Goal: Task Accomplishment & Management: Manage account settings

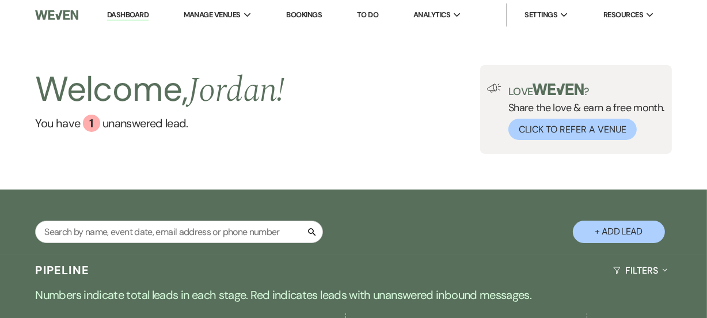
scroll to position [261, 0]
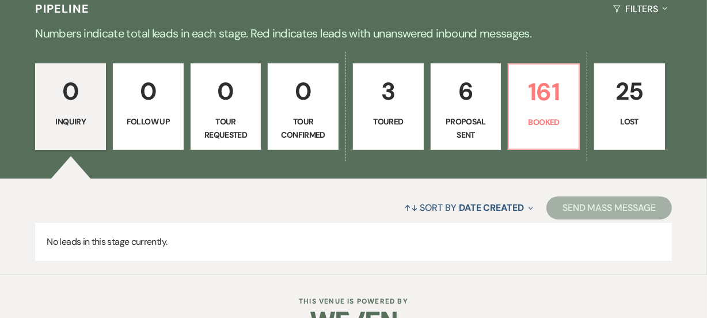
click at [460, 127] on p "Proposal Sent" at bounding box center [466, 128] width 56 height 26
select select "6"
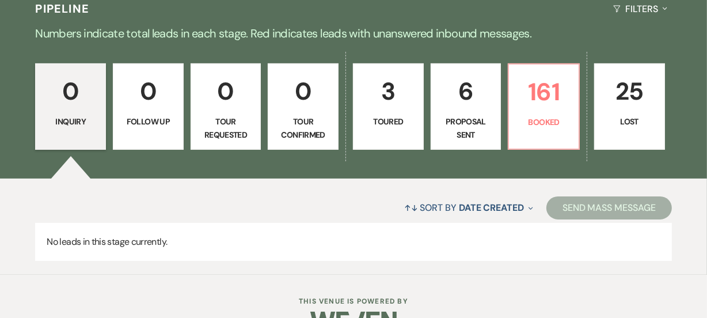
select select "6"
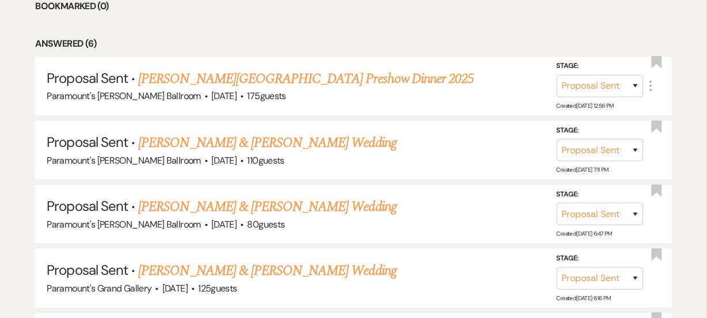
scroll to position [575, 0]
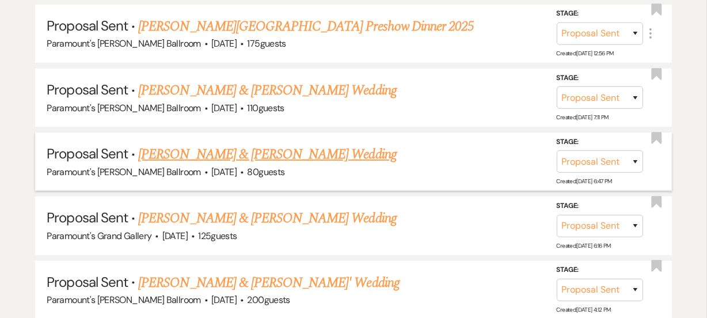
click at [280, 151] on link "Latina Cooper & Stevie Mays's Wedding" at bounding box center [267, 154] width 258 height 21
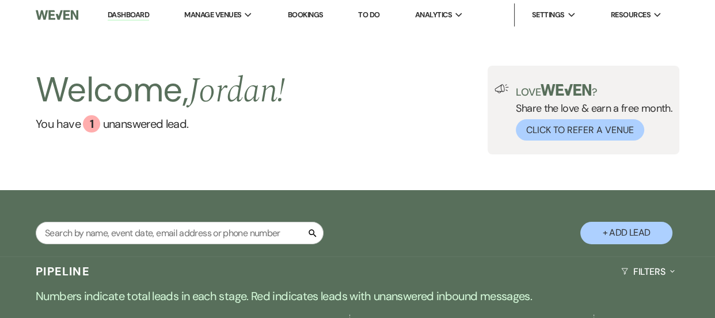
select select "6"
select select "8"
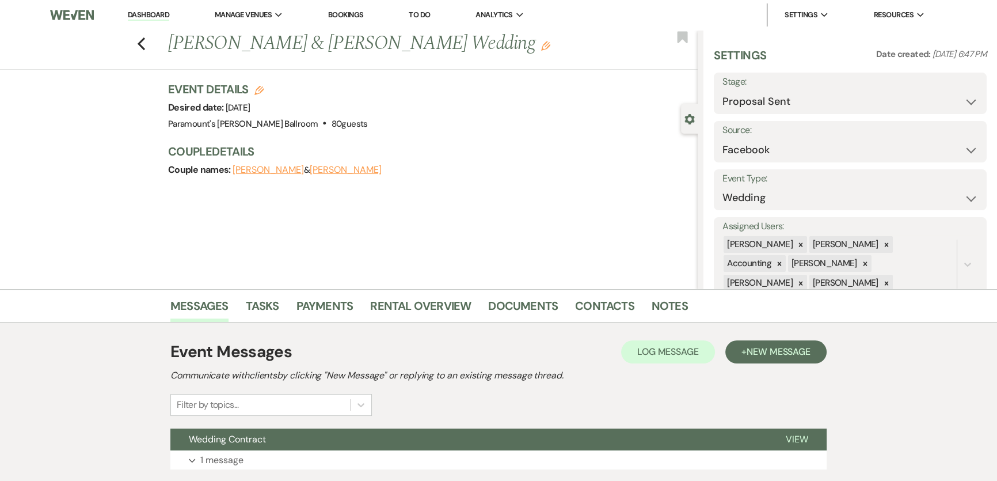
click at [147, 18] on link "Dashboard" at bounding box center [148, 15] width 41 height 11
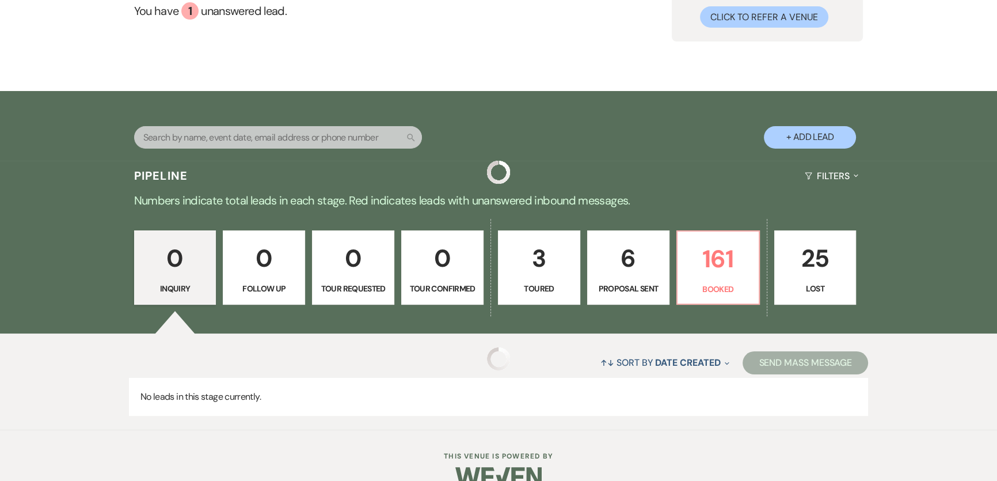
scroll to position [150, 0]
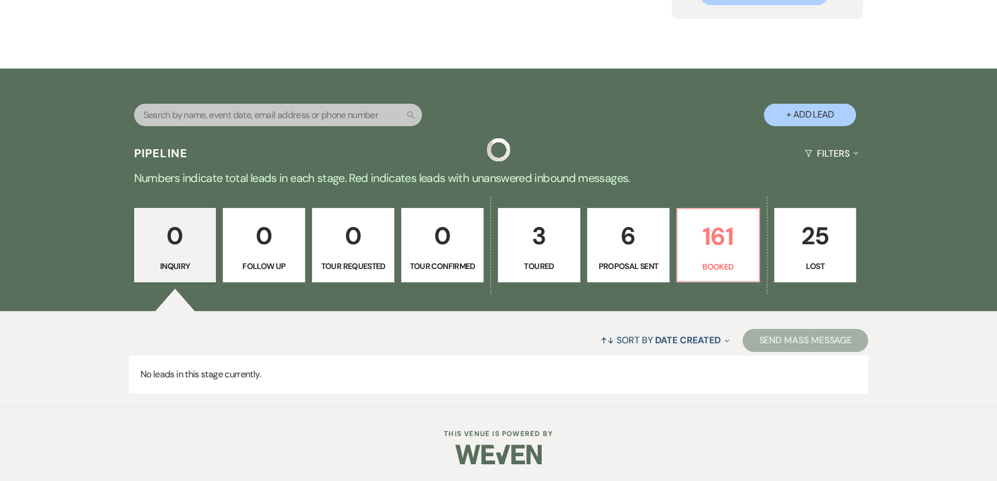
click at [578, 249] on link "3 Toured" at bounding box center [539, 245] width 82 height 75
select select "5"
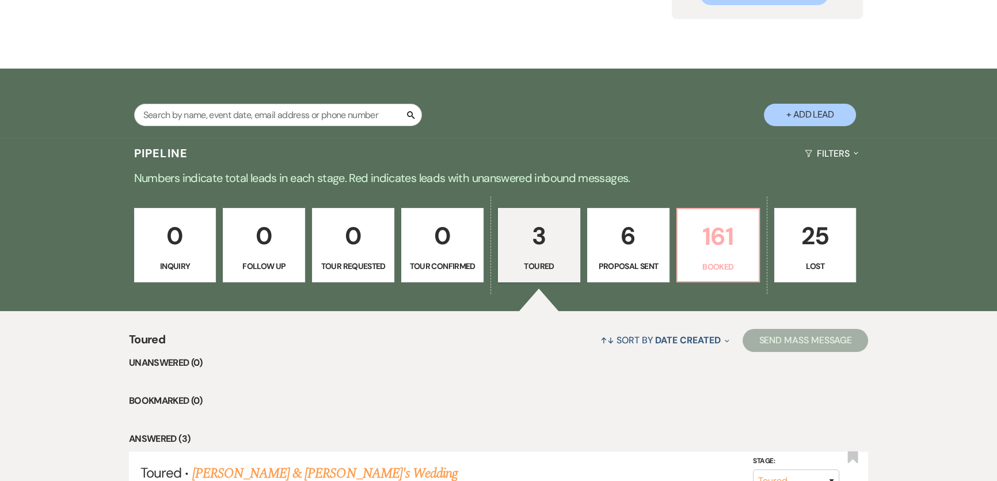
click at [706, 253] on p "161" at bounding box center [717, 236] width 67 height 39
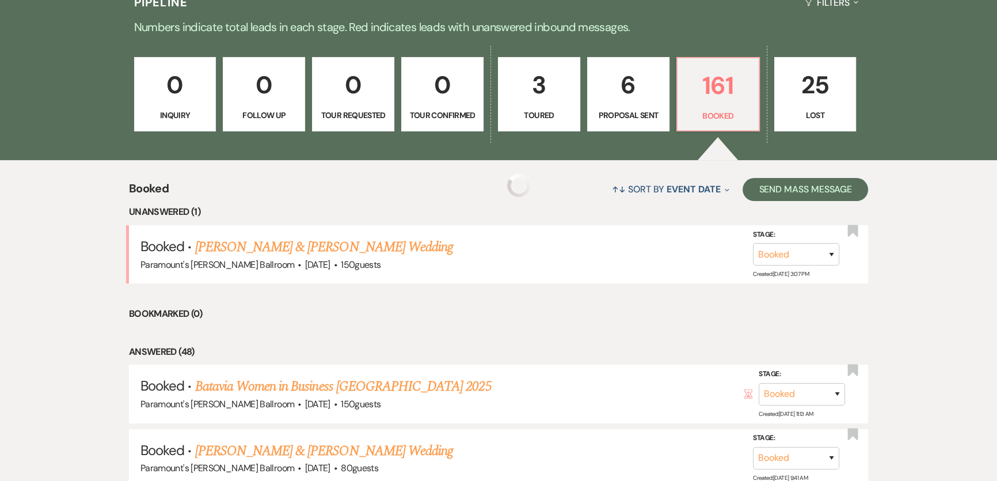
scroll to position [306, 0]
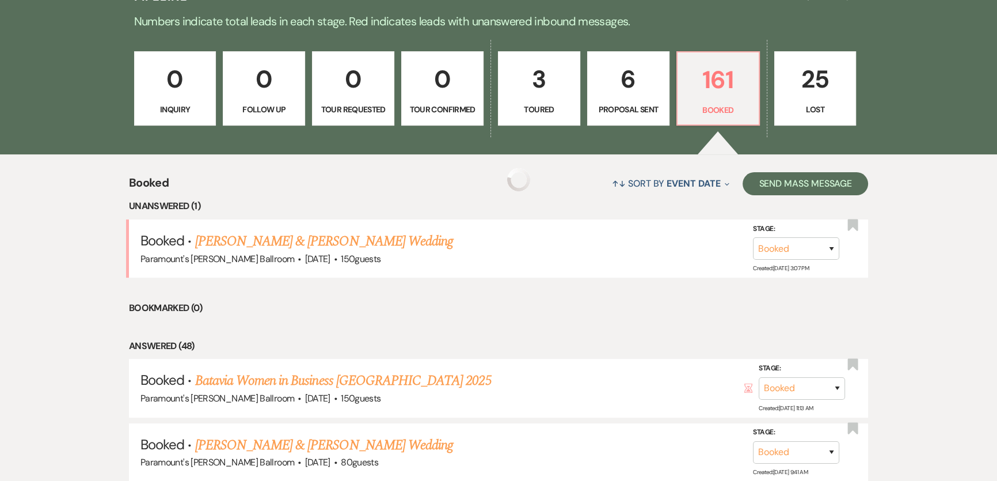
click at [544, 98] on link "3 Toured" at bounding box center [539, 88] width 82 height 75
select select "5"
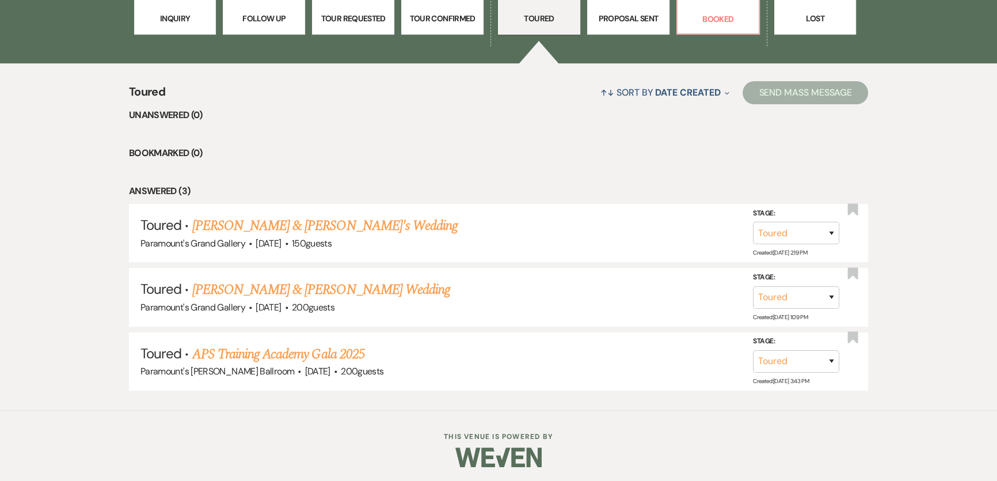
scroll to position [398, 0]
click at [224, 285] on link "[PERSON_NAME] & [PERSON_NAME] Wedding" at bounding box center [321, 289] width 258 height 21
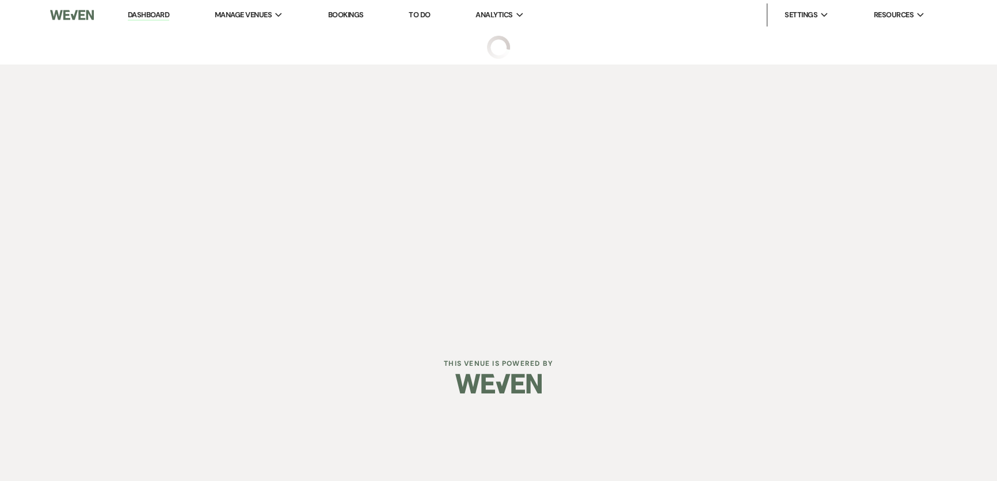
select select "5"
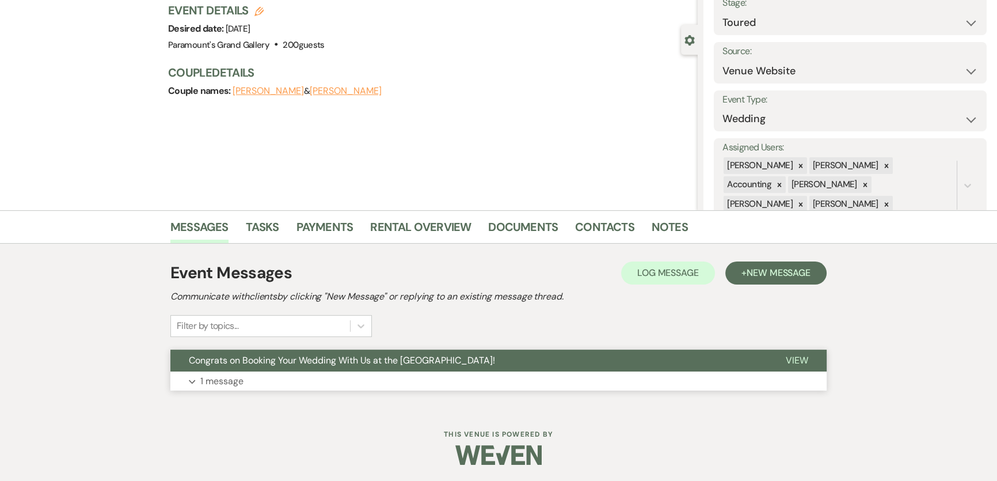
click at [287, 317] on button "Congrats on Booking Your Wedding With Us at the [GEOGRAPHIC_DATA]!" at bounding box center [468, 360] width 597 height 22
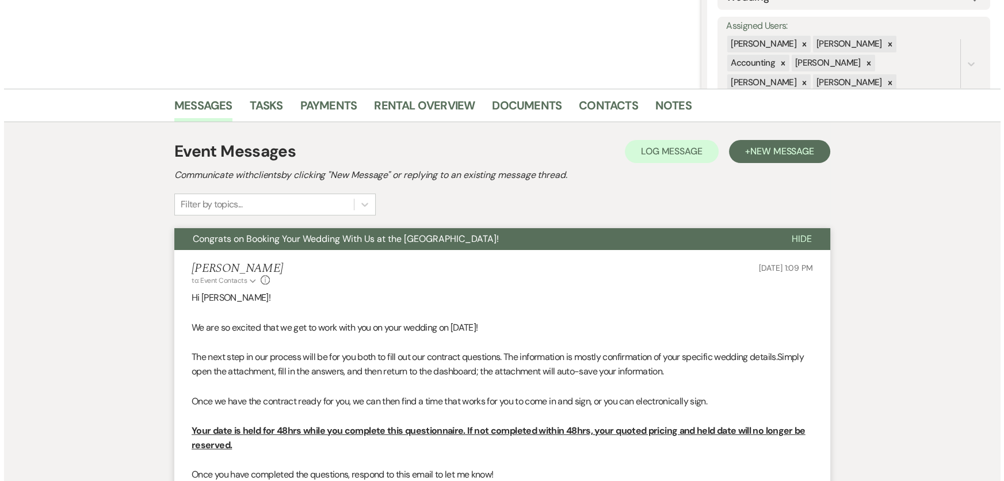
scroll to position [441, 0]
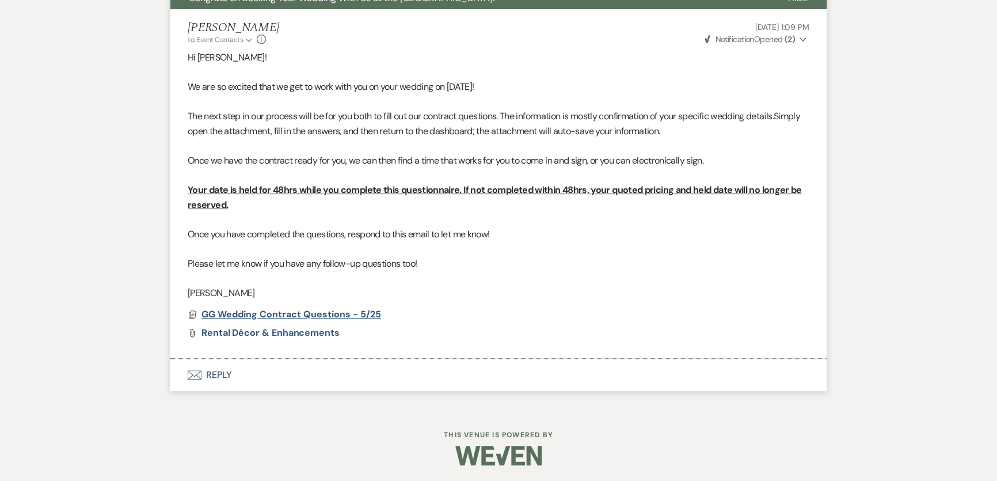
click at [241, 308] on span "GG Wedding Contract Questions - 5/25" at bounding box center [291, 314] width 180 height 12
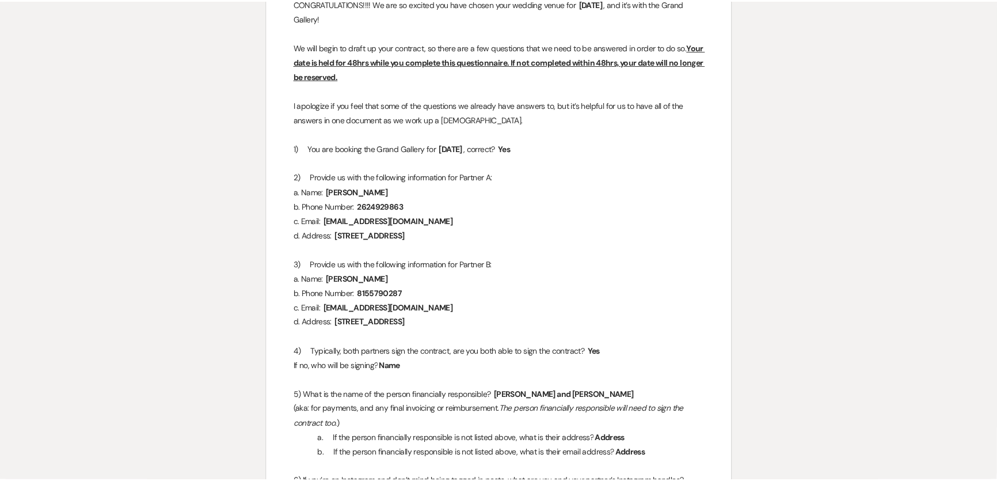
scroll to position [0, 0]
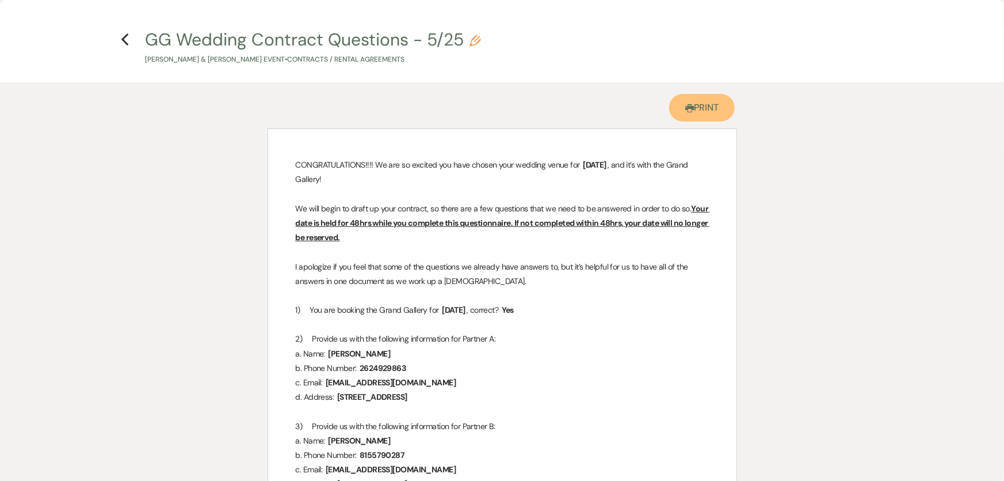
click at [695, 117] on link "Printer Print" at bounding box center [702, 108] width 66 height 28
click at [119, 42] on h4 "Previous GG Wedding Contract Questions - 5/25 Pencil Mason Lange & Erzebet Schn…" at bounding box center [502, 46] width 829 height 37
click at [125, 41] on use "button" at bounding box center [124, 39] width 7 height 13
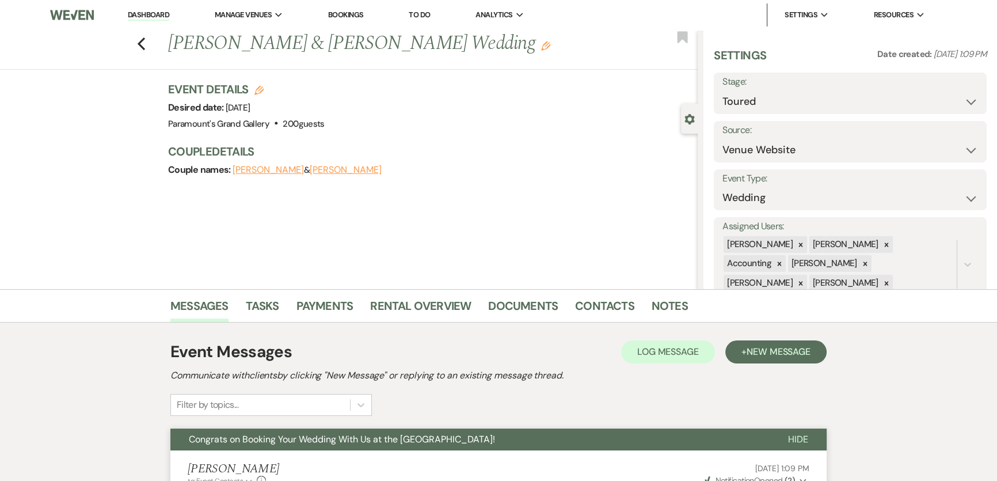
click at [153, 14] on link "Dashboard" at bounding box center [148, 15] width 41 height 11
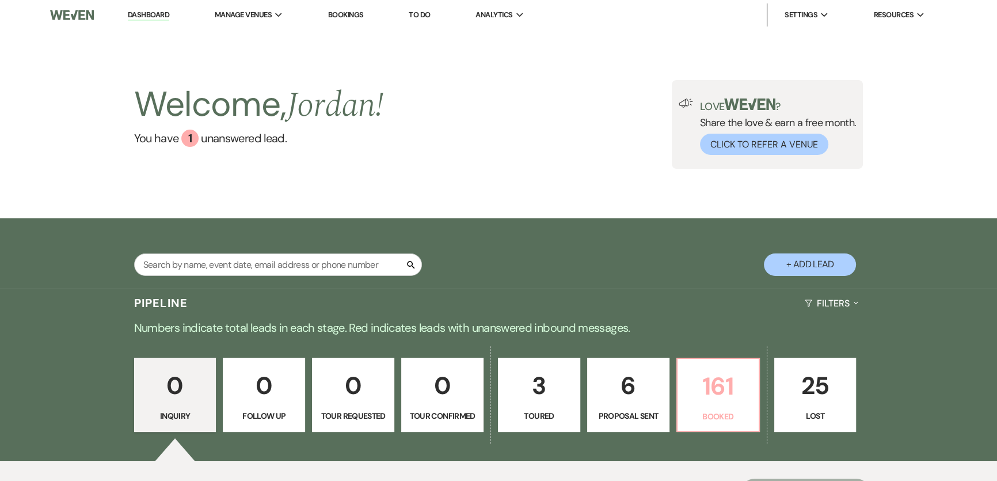
click at [706, 317] on link "161 Booked" at bounding box center [717, 394] width 83 height 75
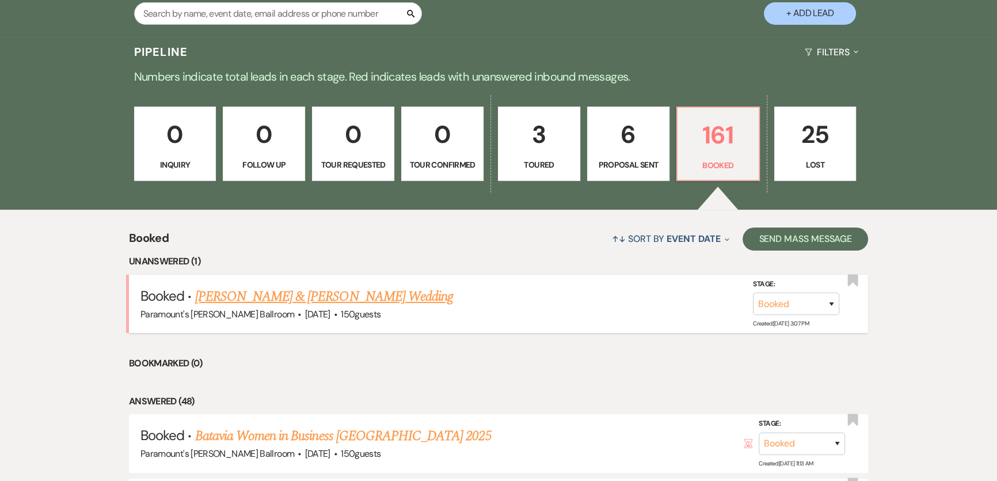
scroll to position [254, 0]
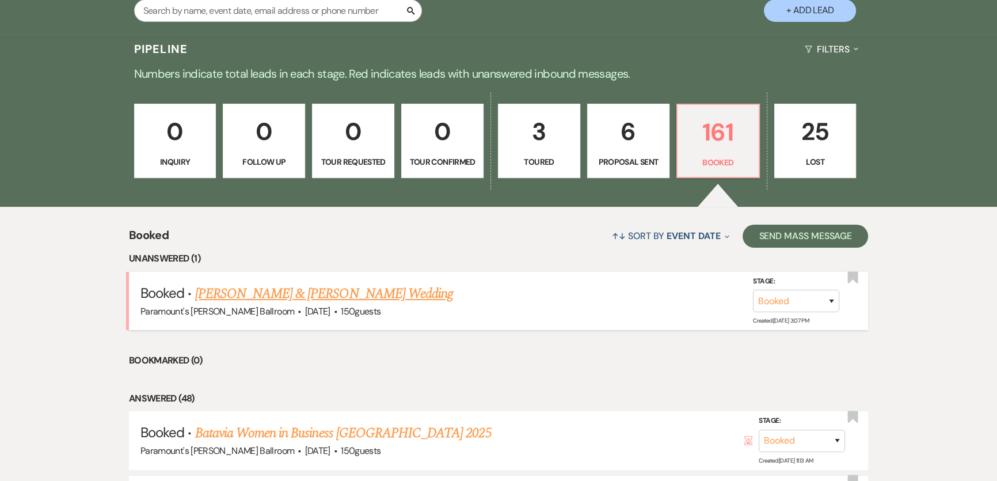
click at [348, 295] on link "Elizabeth Eygenhuysen & Braden Lentini's Wedding" at bounding box center [324, 293] width 258 height 21
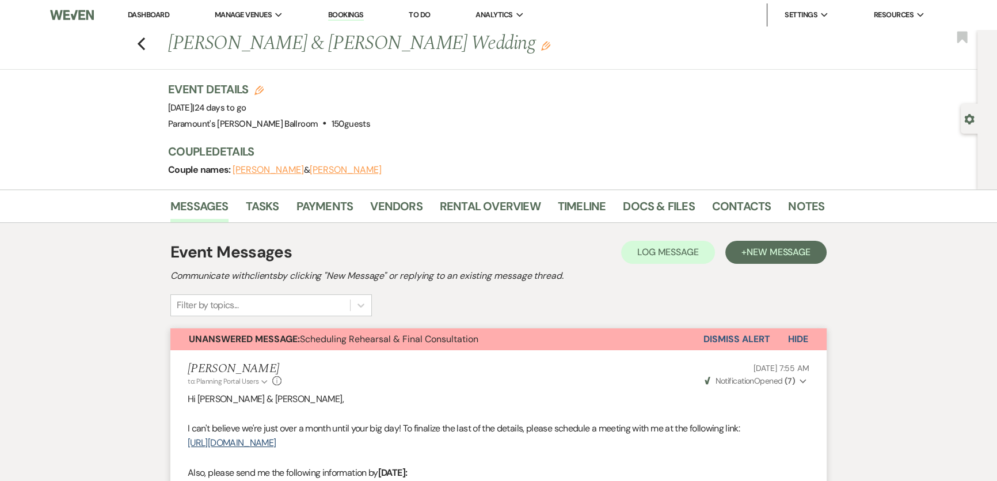
click at [145, 9] on li "Dashboard" at bounding box center [148, 14] width 53 height 23
click at [161, 13] on link "Dashboard" at bounding box center [148, 15] width 41 height 10
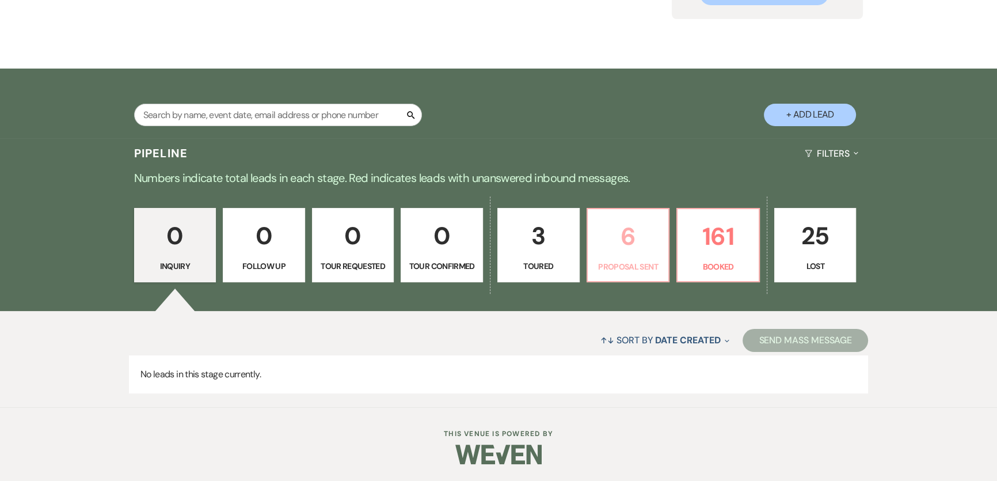
click at [650, 249] on p "6" at bounding box center [627, 236] width 67 height 39
select select "6"
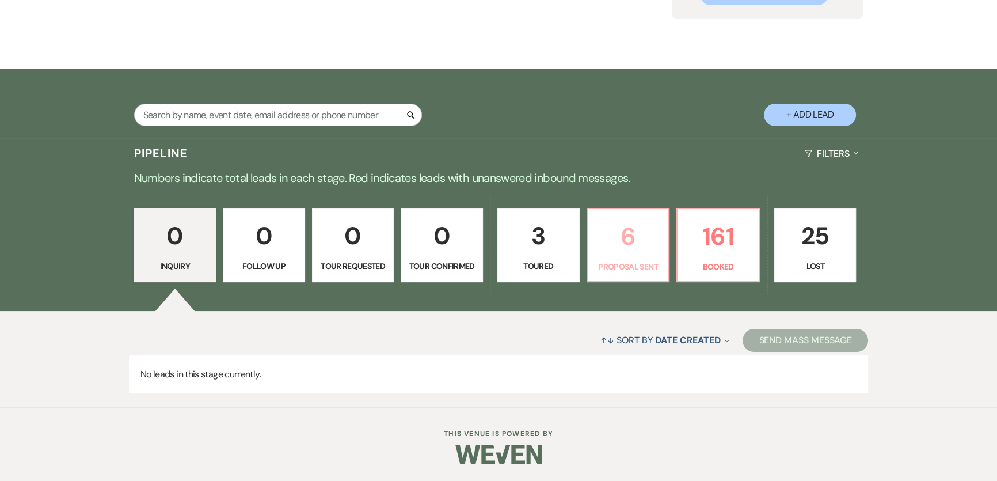
select select "6"
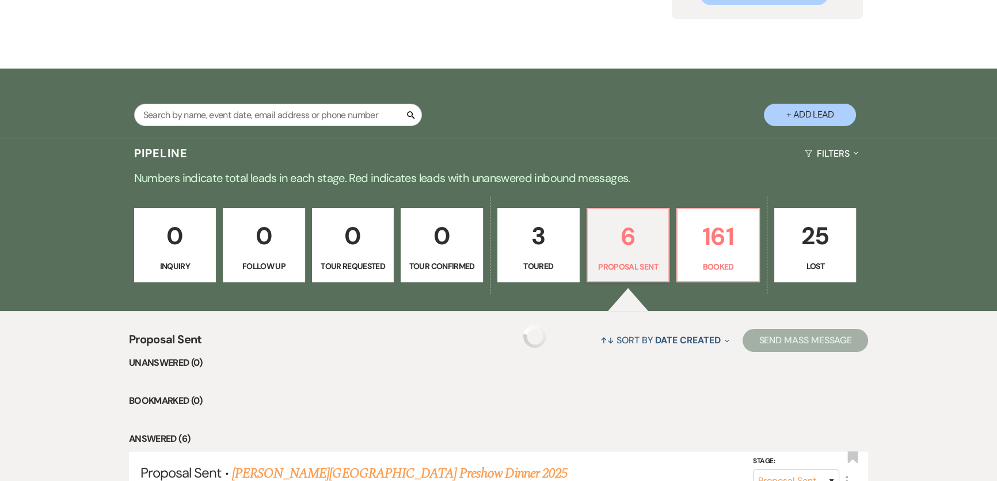
select select "6"
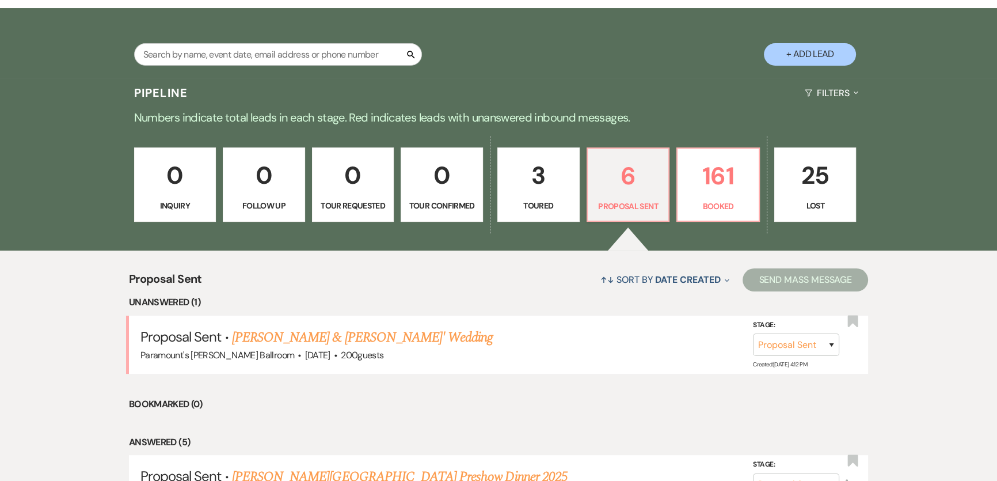
scroll to position [306, 0]
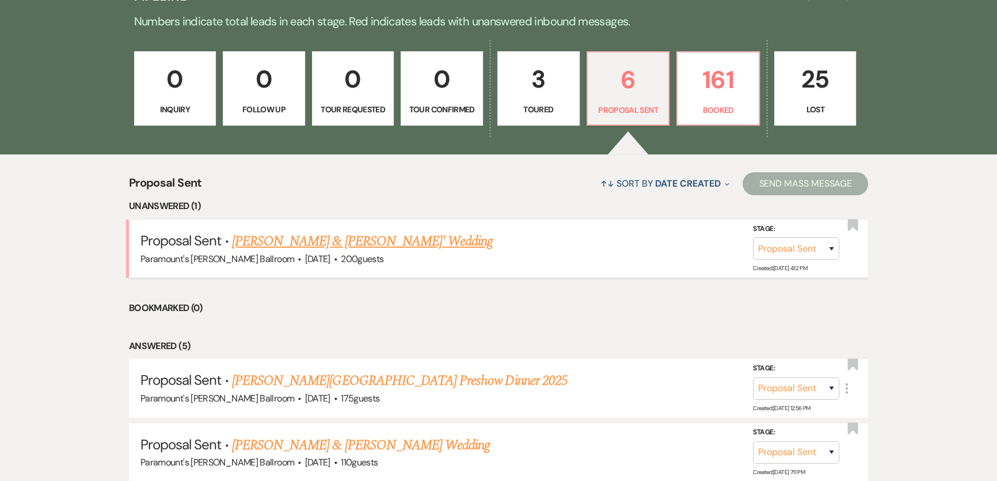
click at [376, 237] on link "Natosha Burton & Dewayne Parks' Wedding" at bounding box center [362, 241] width 261 height 21
select select "6"
select select "5"
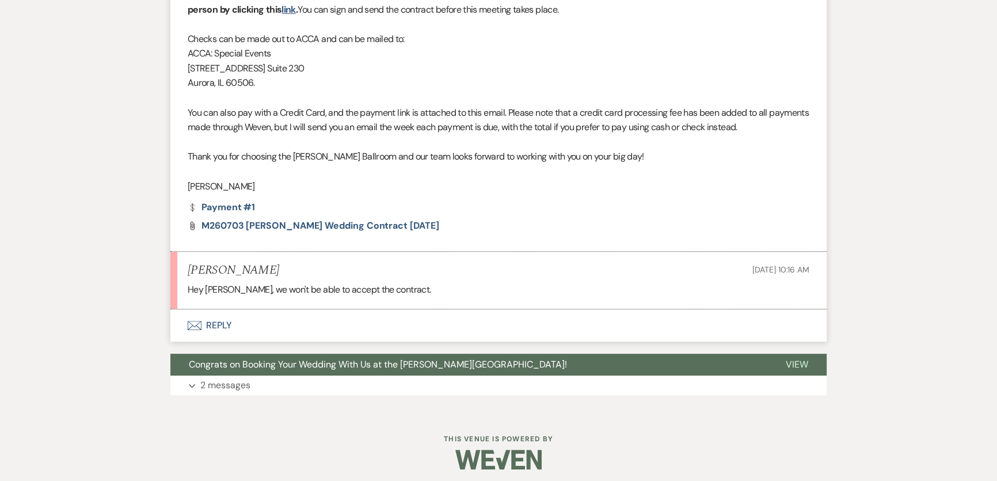
scroll to position [655, 0]
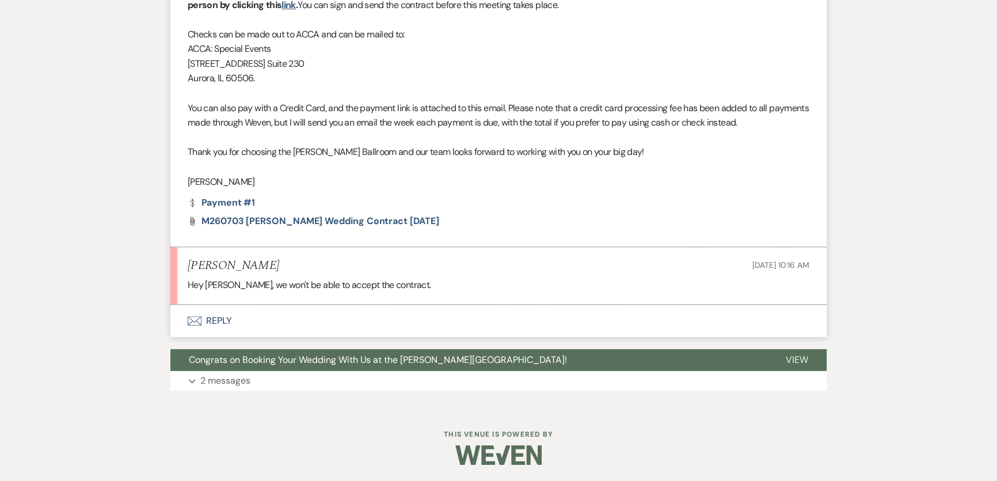
click at [273, 317] on button "Envelope Reply" at bounding box center [498, 320] width 656 height 32
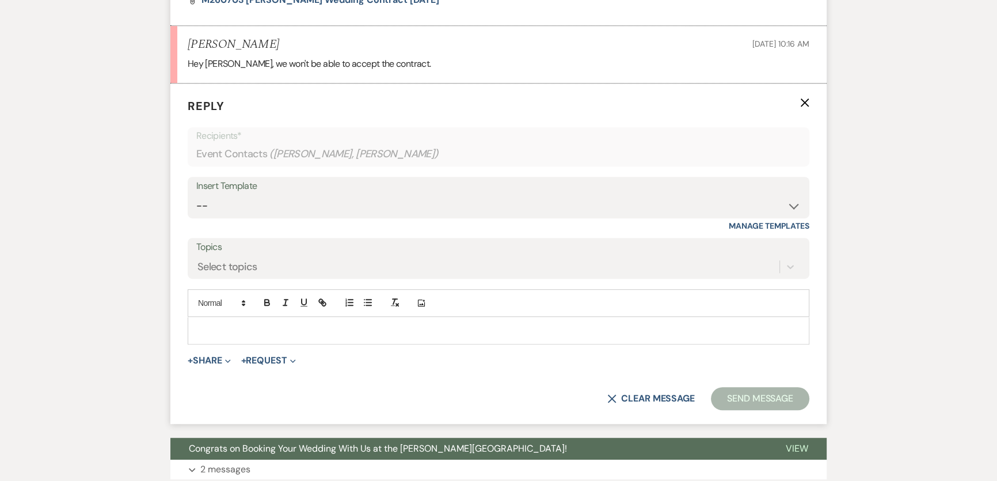
scroll to position [889, 0]
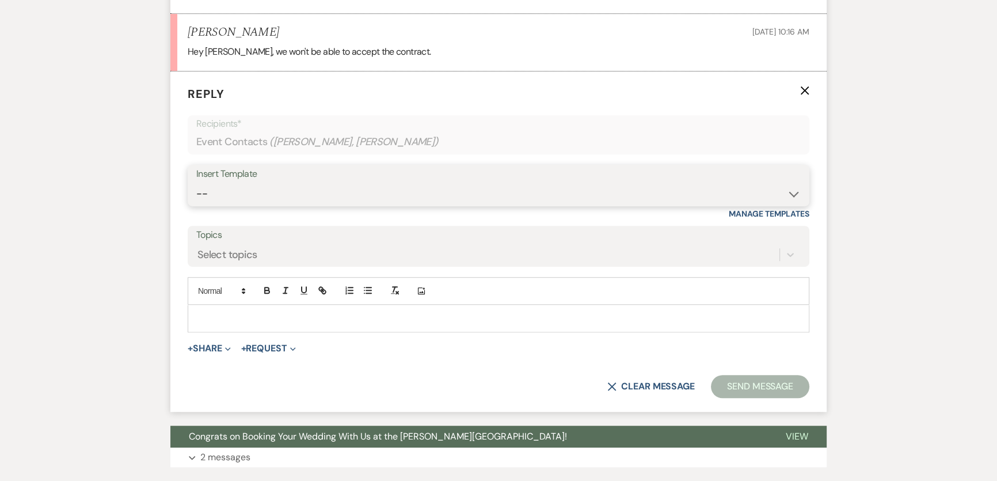
click at [281, 196] on select "-- Weven Planning Portal Introduction (Booked Events) 6 Month Consultation 9 Mo…" at bounding box center [498, 193] width 604 height 22
select select "1491"
click at [196, 182] on select "-- Weven Planning Portal Introduction (Booked Events) 6 Month Consultation 9 Mo…" at bounding box center [498, 193] width 604 height 22
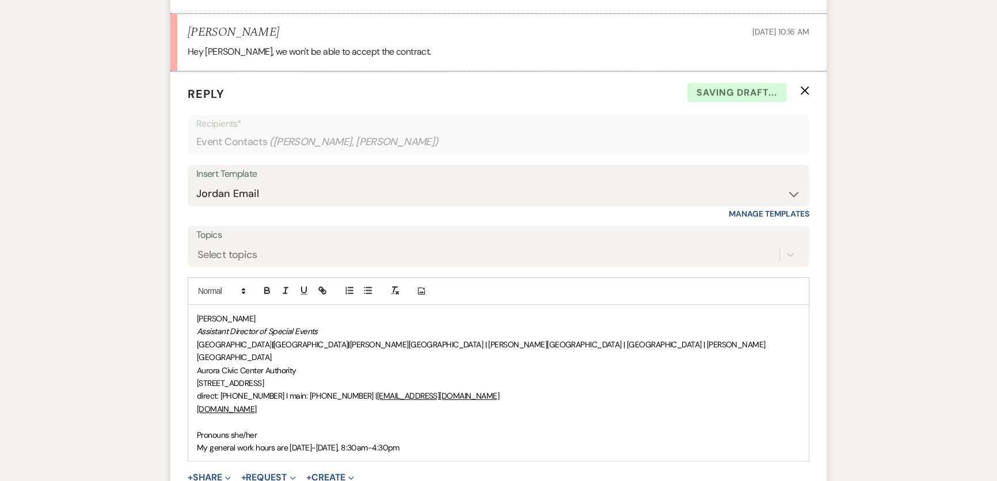
click at [197, 317] on span "[PERSON_NAME]" at bounding box center [226, 318] width 59 height 10
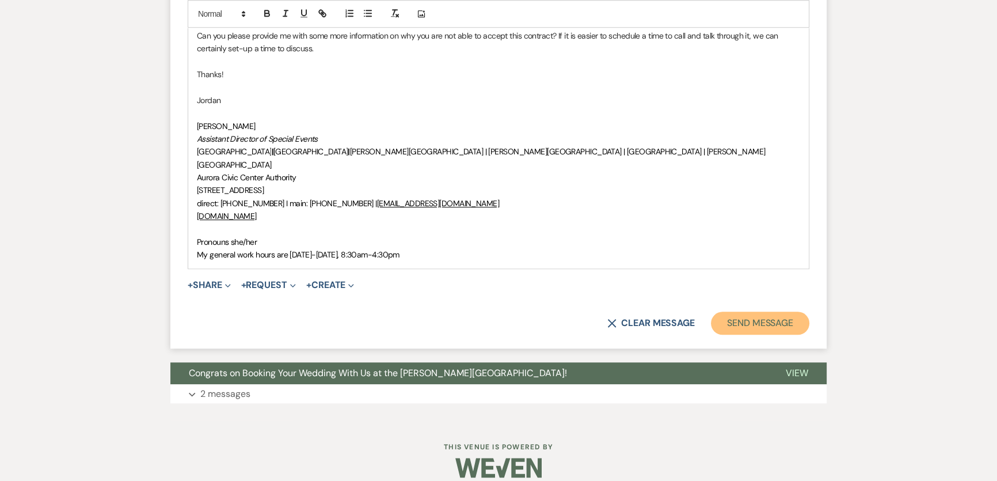
click at [706, 311] on button "Send Message" at bounding box center [760, 322] width 98 height 23
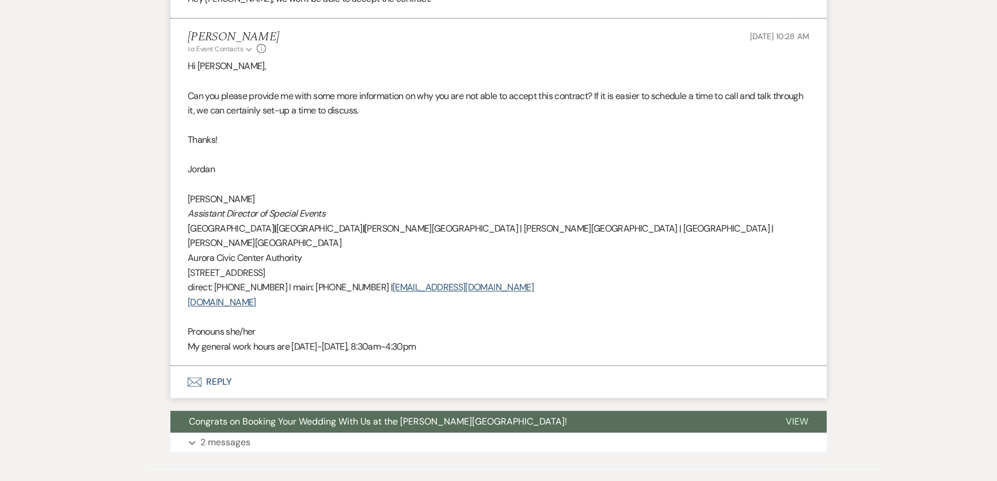
scroll to position [988, 0]
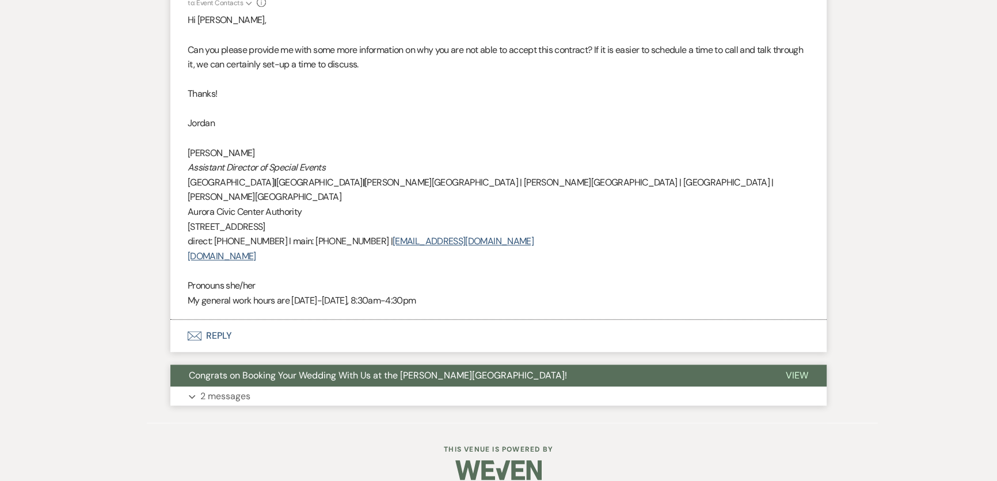
click at [281, 317] on button "Expand 2 messages" at bounding box center [498, 396] width 656 height 20
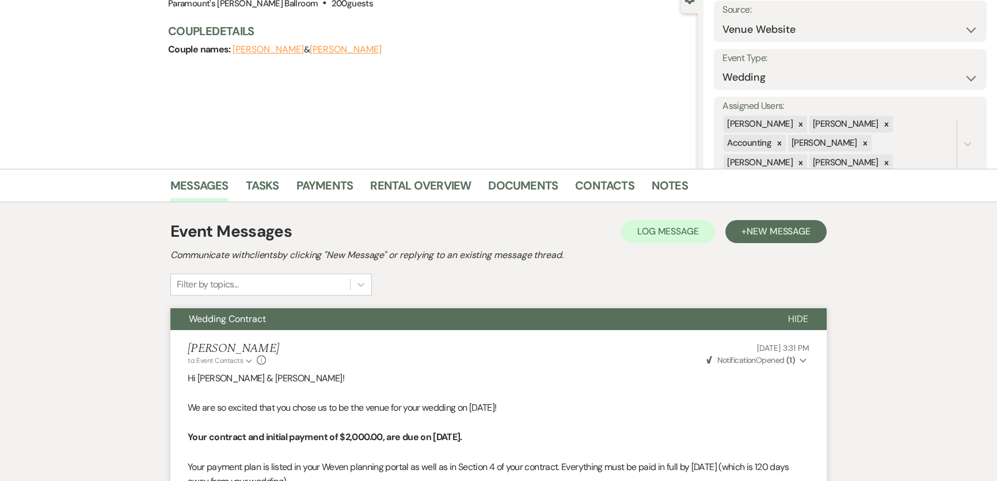
scroll to position [0, 0]
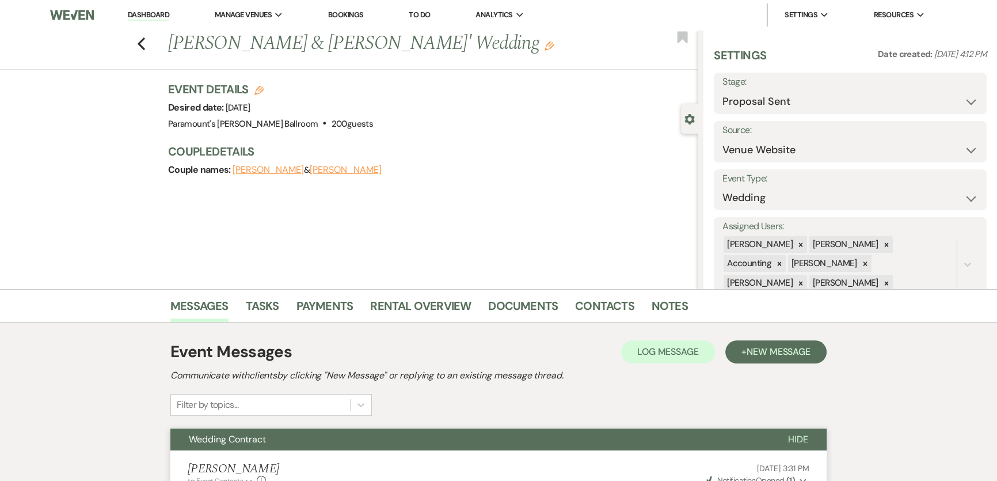
click at [159, 12] on link "Dashboard" at bounding box center [148, 15] width 41 height 11
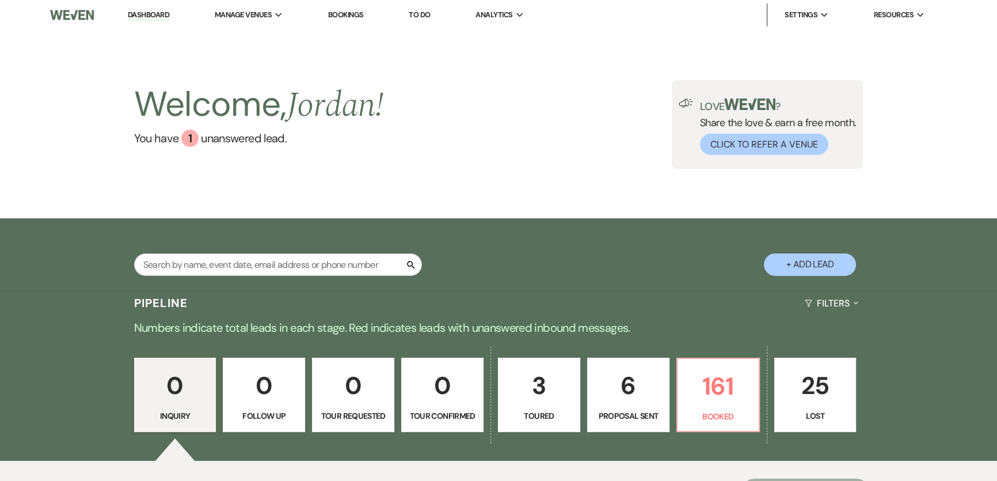
click at [154, 9] on li "Dashboard" at bounding box center [148, 14] width 53 height 23
click at [155, 18] on link "Dashboard" at bounding box center [148, 15] width 41 height 11
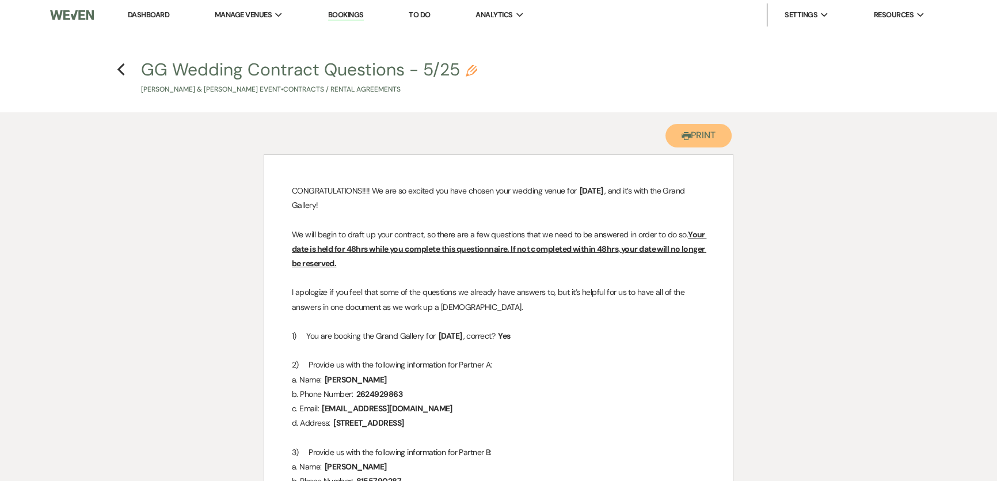
click at [703, 135] on button "Printer Print" at bounding box center [698, 136] width 66 height 24
click at [121, 68] on icon "Previous" at bounding box center [121, 70] width 9 height 14
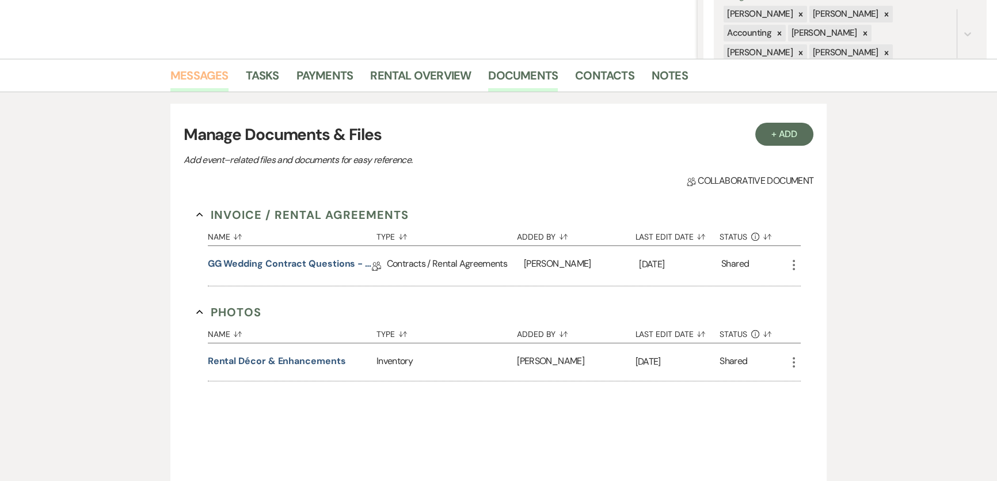
scroll to position [157, 0]
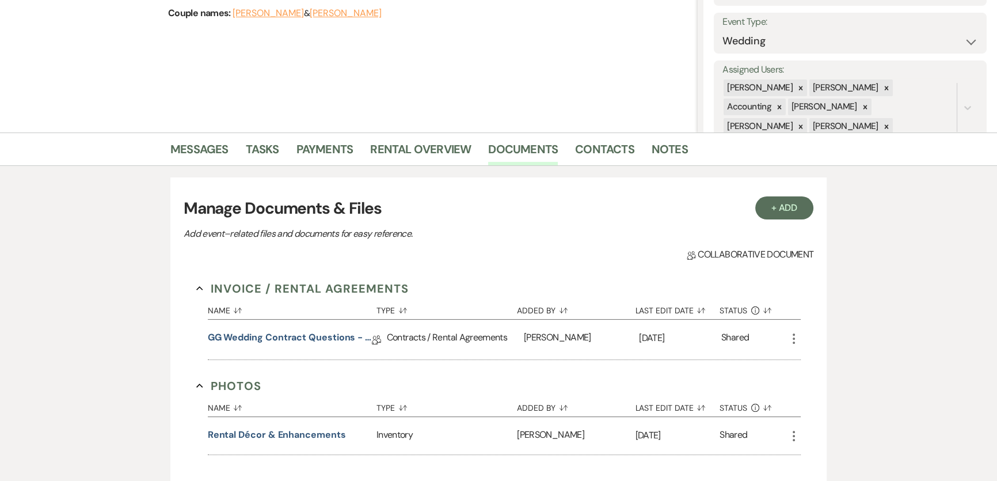
click at [197, 138] on li "Messages" at bounding box center [207, 152] width 75 height 28
click at [201, 146] on link "Messages" at bounding box center [199, 152] width 58 height 25
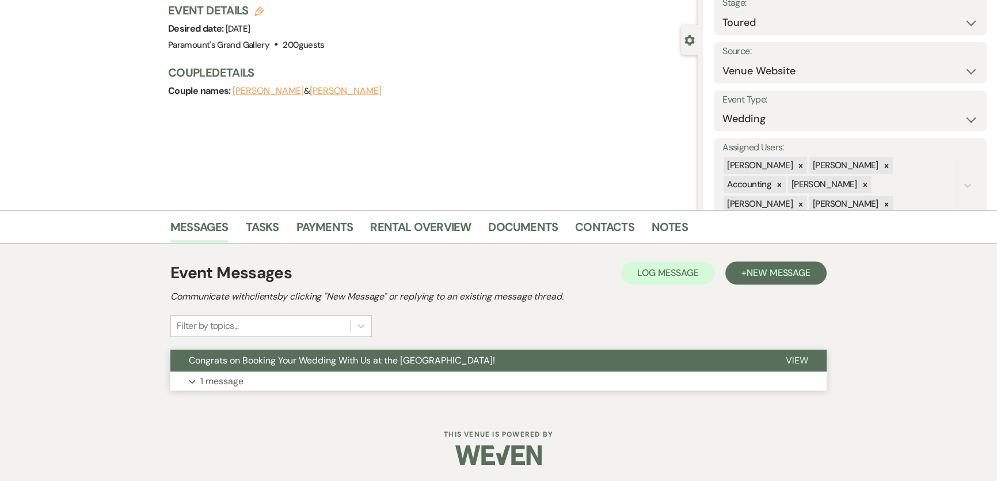
click at [264, 383] on button "Expand 1 message" at bounding box center [498, 381] width 656 height 20
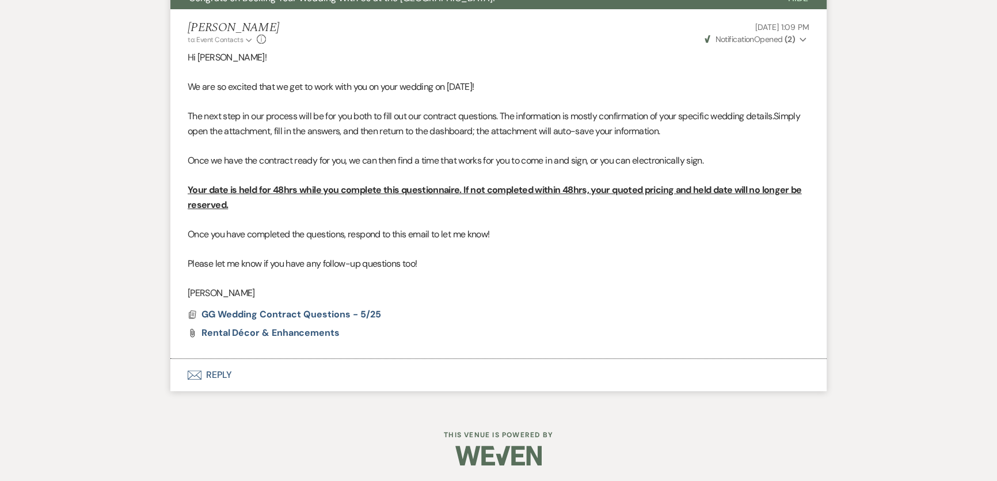
click at [258, 379] on button "Envelope Reply" at bounding box center [498, 375] width 656 height 32
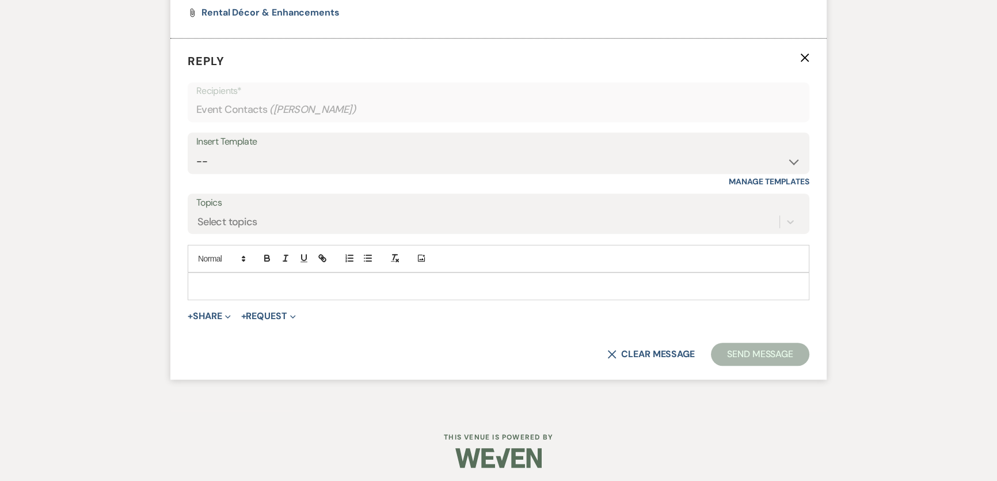
scroll to position [763, 0]
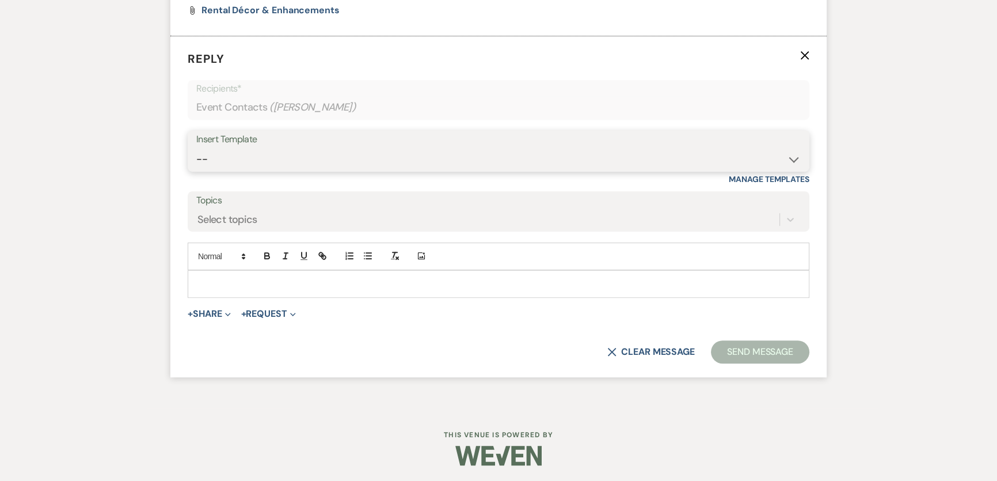
click at [265, 155] on select "-- Weven Planning Portal Introduction (Booked Events) 6 Month Consultation 9 Mo…" at bounding box center [498, 159] width 604 height 22
select select "4653"
click at [196, 148] on select "-- Weven Planning Portal Introduction (Booked Events) 6 Month Consultation 9 Mo…" at bounding box center [498, 159] width 604 height 22
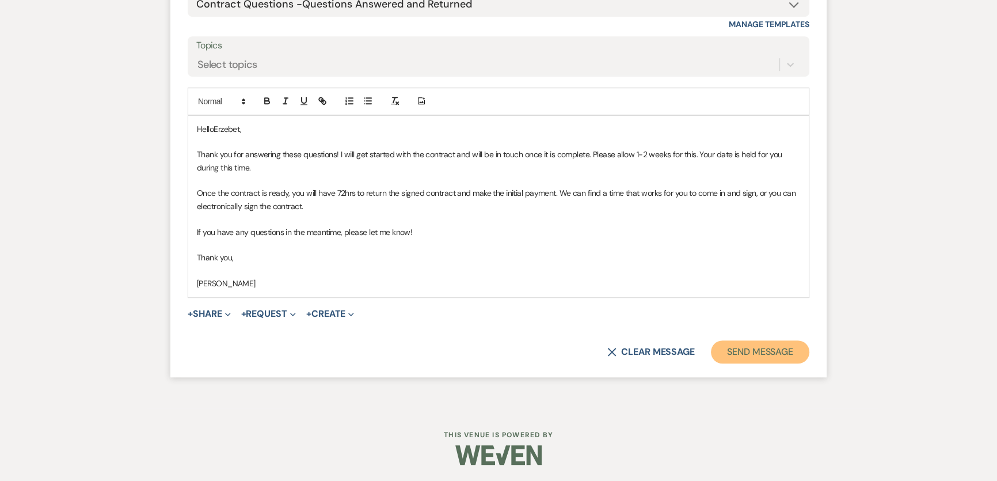
click at [730, 351] on button "Send Message" at bounding box center [760, 351] width 98 height 23
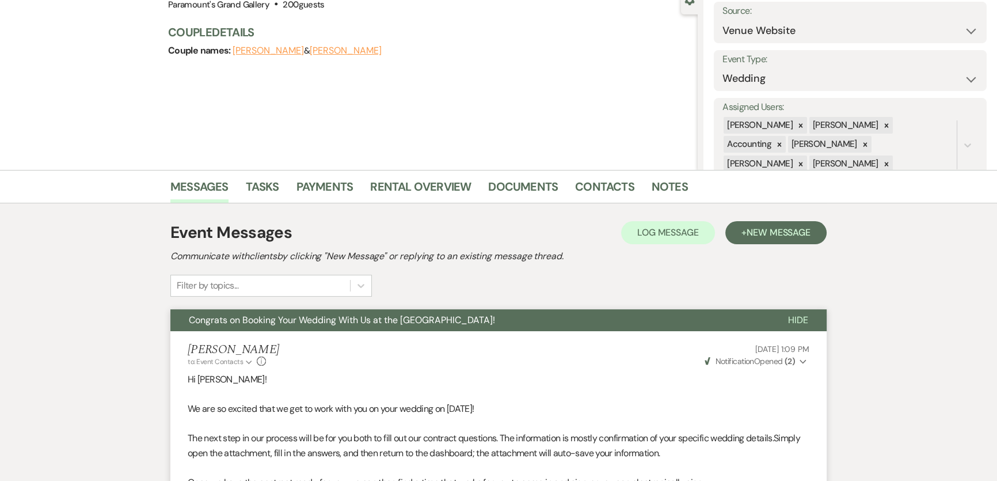
scroll to position [0, 0]
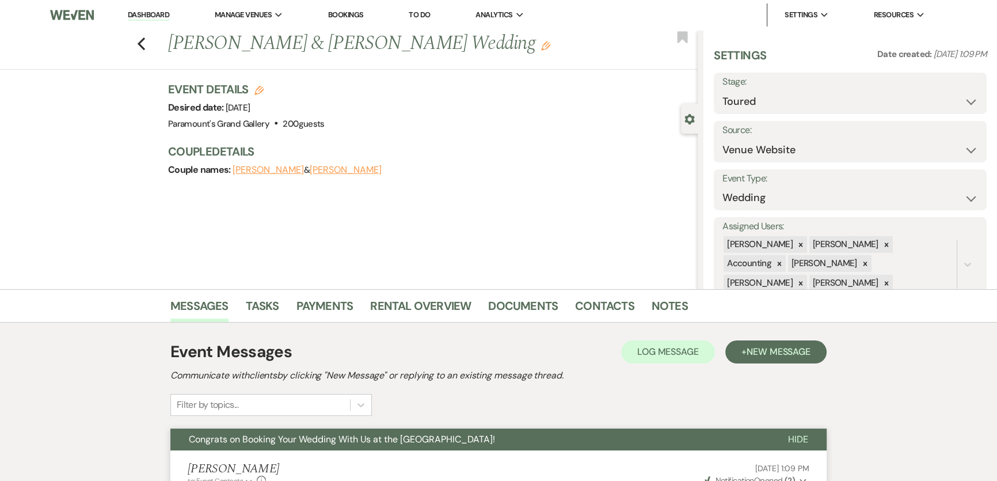
click at [146, 15] on link "Dashboard" at bounding box center [148, 15] width 41 height 11
